Goal: Navigation & Orientation: Find specific page/section

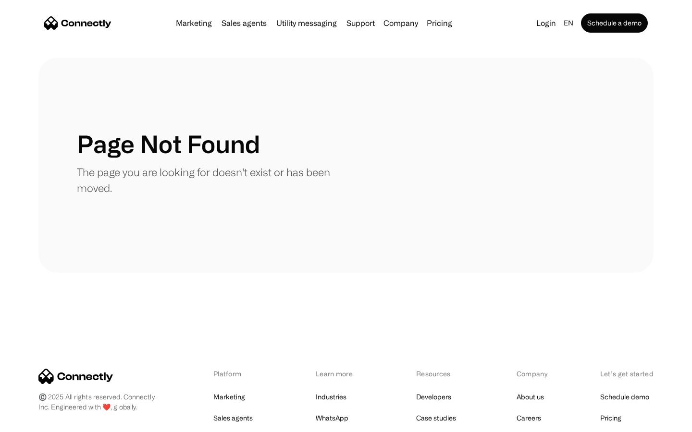
scroll to position [175, 0]
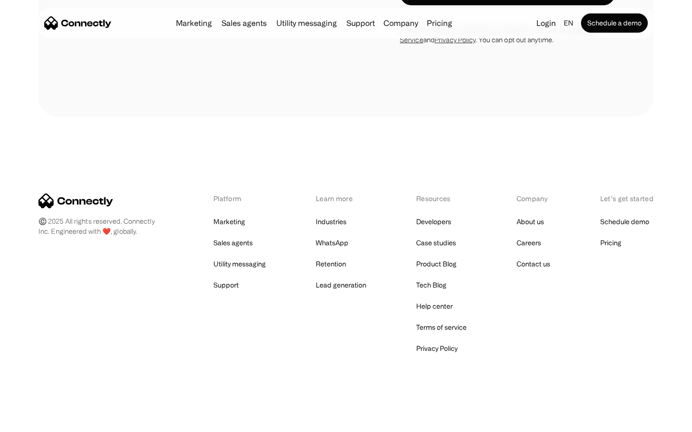
scroll to position [1817, 0]
